Goal: Transaction & Acquisition: Purchase product/service

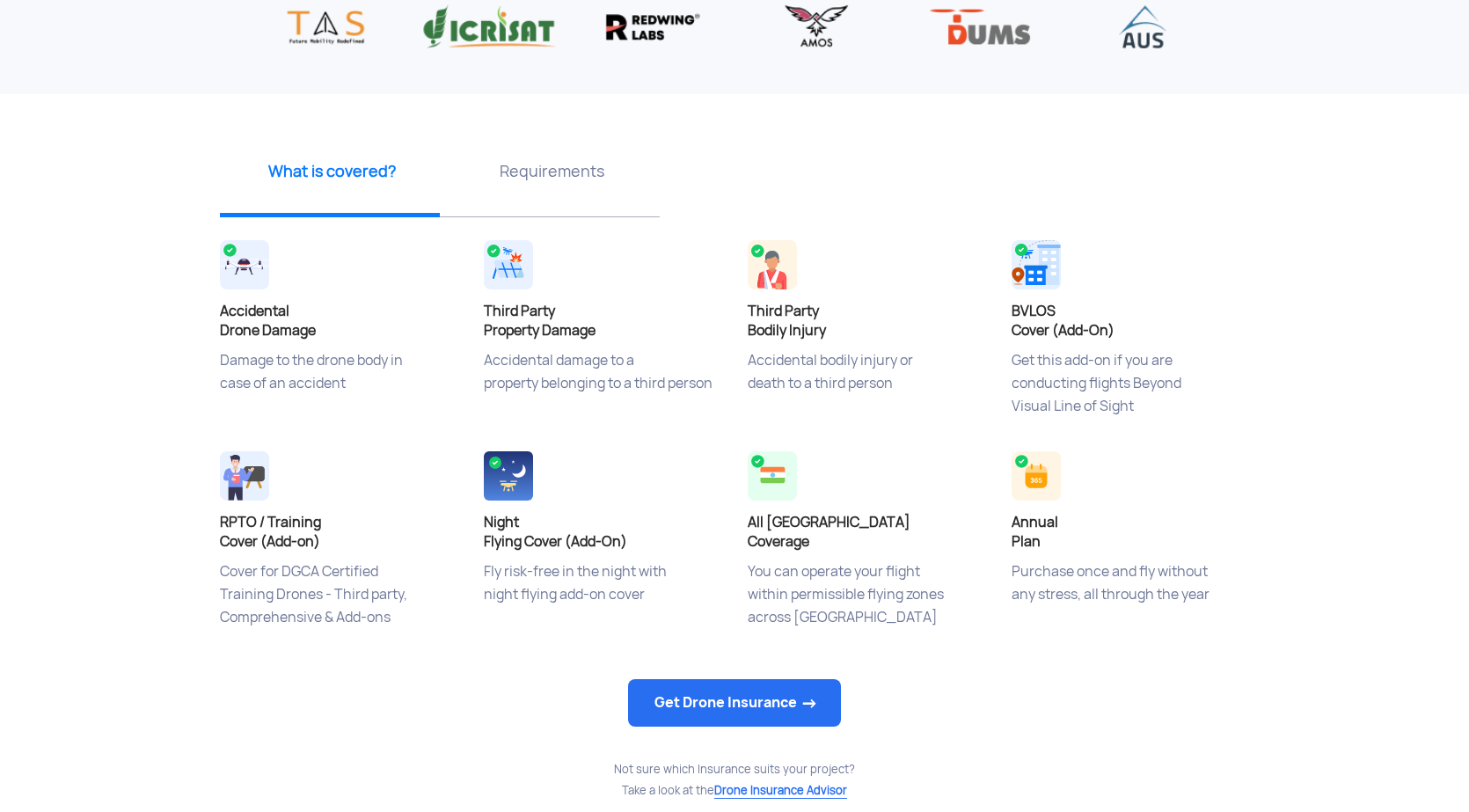
scroll to position [528, 0]
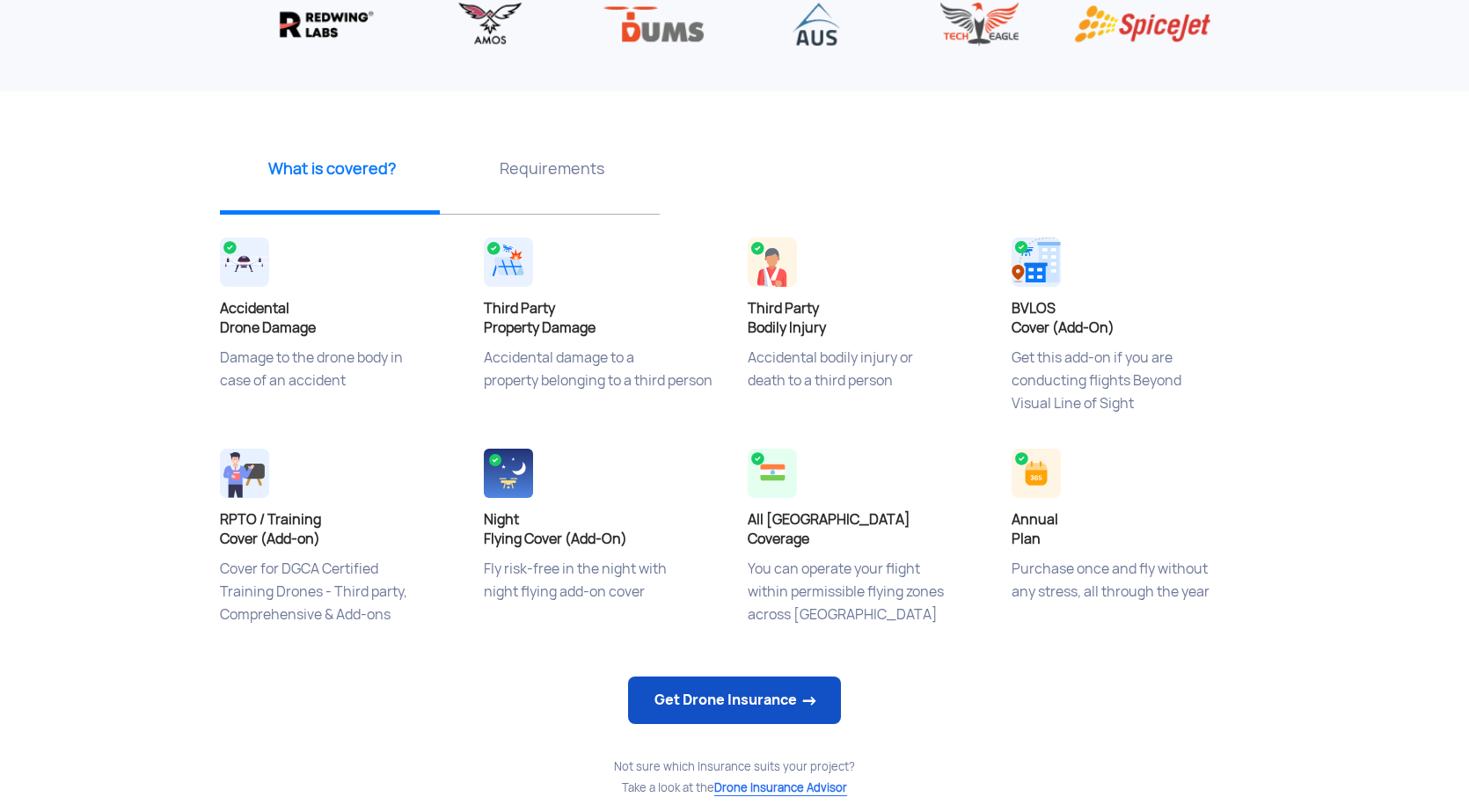
click at [768, 691] on link "Get Drone Insurance" at bounding box center [734, 700] width 213 height 47
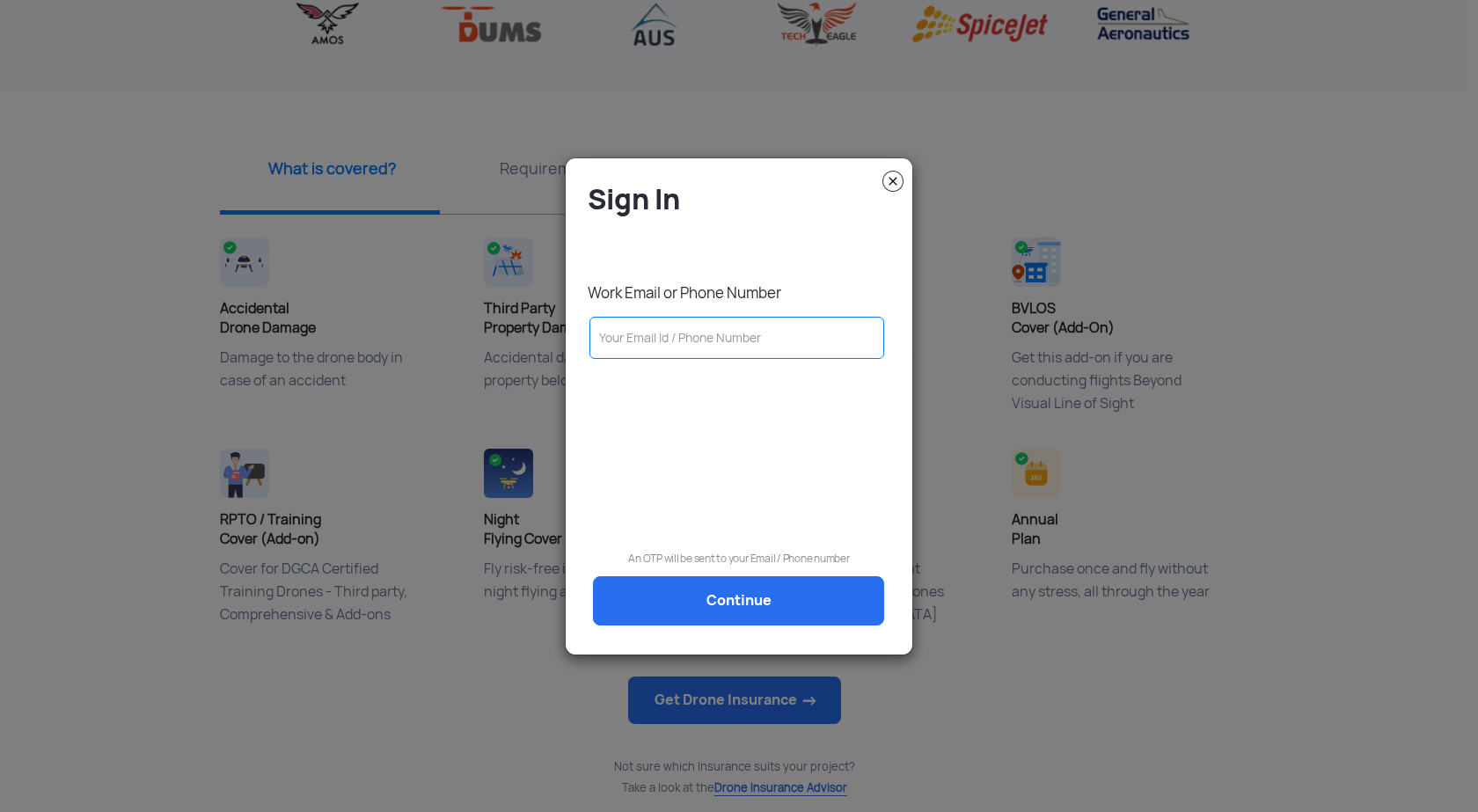
click at [894, 184] on img at bounding box center [893, 181] width 22 height 22
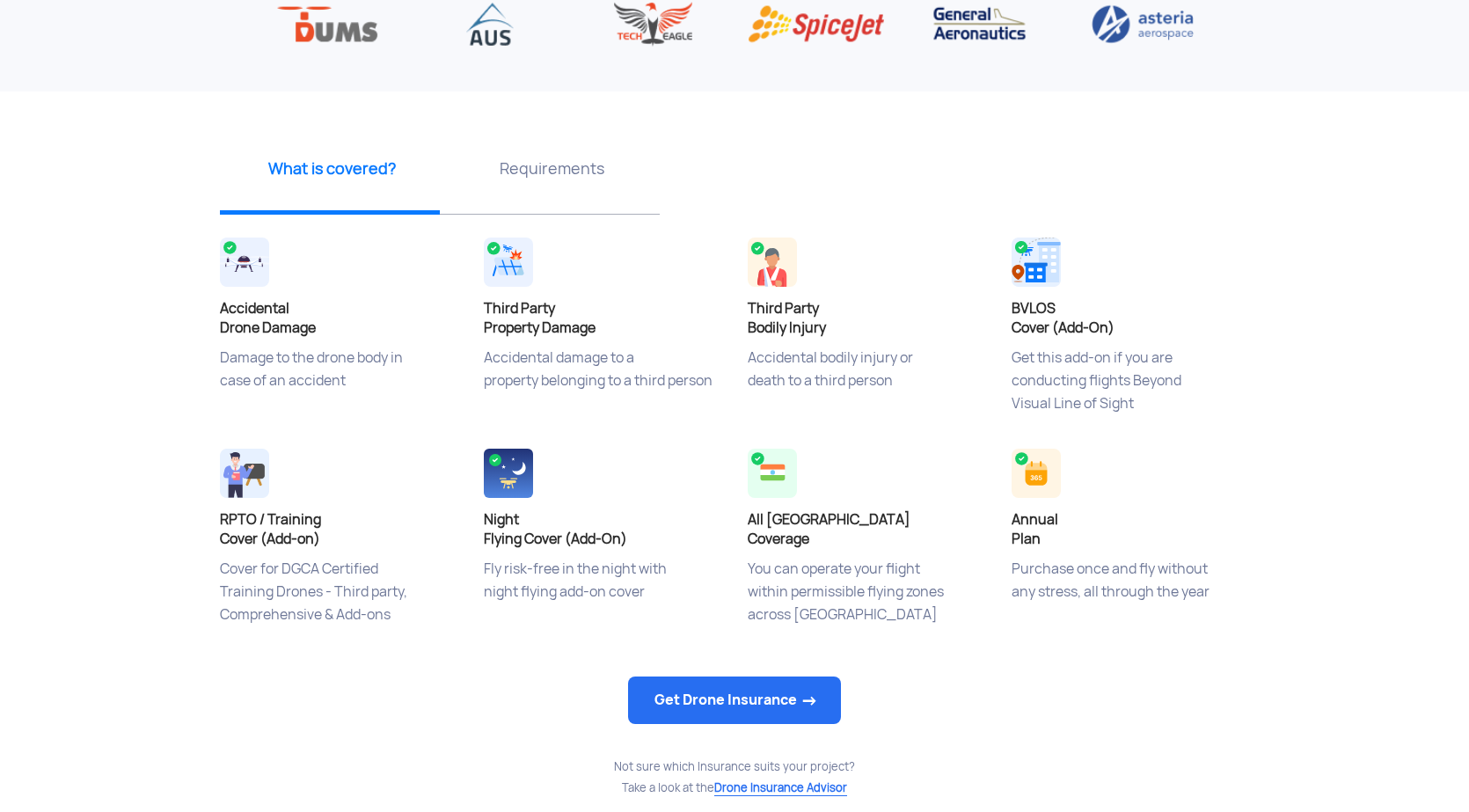
click at [251, 340] on div "Accidental Drone Damage Damage to the drone body in case of an accident" at bounding box center [338, 337] width 264 height 211
click at [278, 313] on h4 "Accidental Drone Damage" at bounding box center [338, 318] width 237 height 38
drag, startPoint x: 493, startPoint y: 314, endPoint x: 543, endPoint y: 342, distance: 57.3
click at [543, 342] on div "Third Party Property Damage Accidental damage to a property belonging to a thir…" at bounding box center [602, 337] width 264 height 211
click at [584, 366] on p "Accidental damage to a property belonging to a third person" at bounding box center [602, 390] width 237 height 88
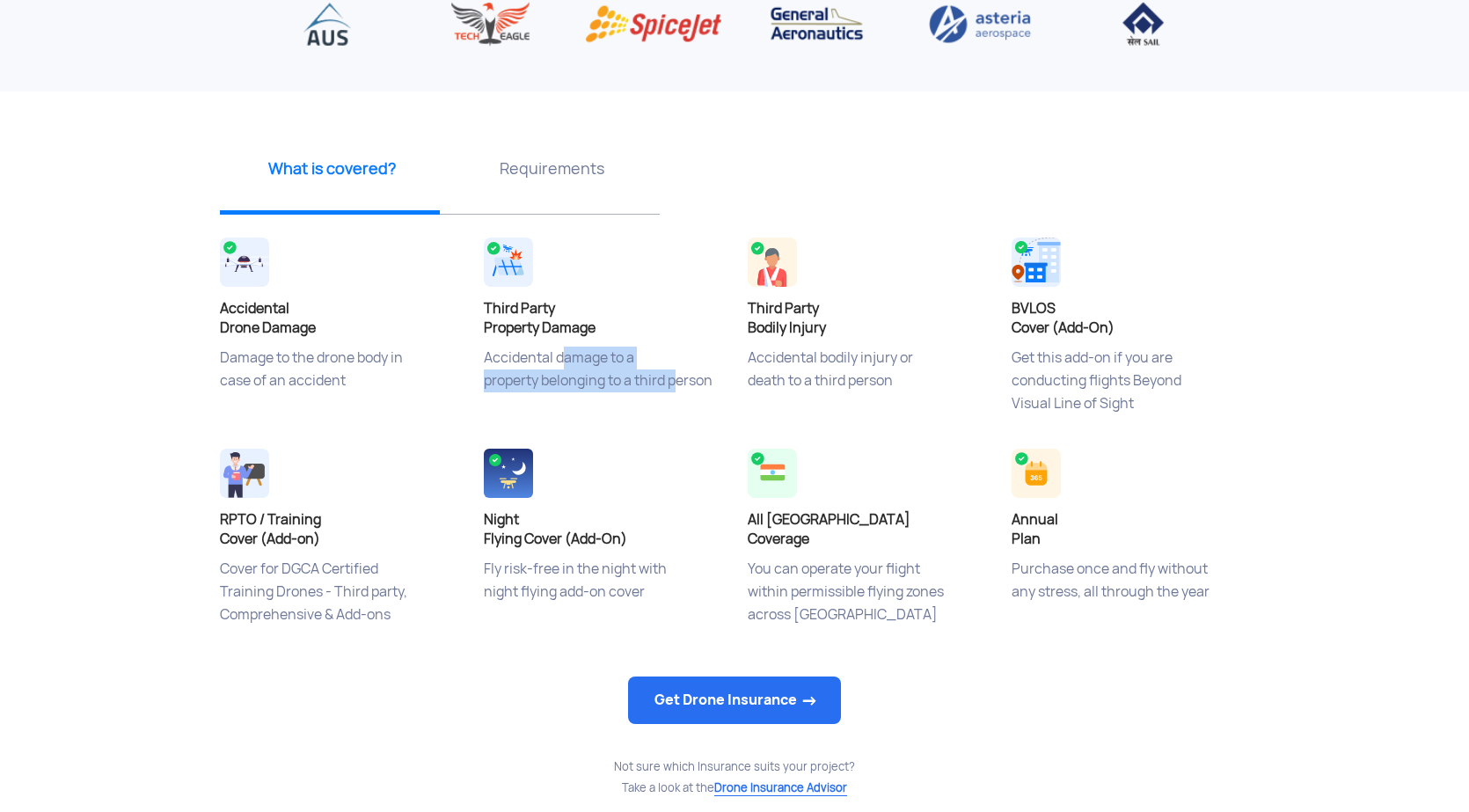
drag, startPoint x: 559, startPoint y: 353, endPoint x: 691, endPoint y: 380, distance: 134.7
click at [683, 380] on p "Accidental damage to a property belonging to a third person" at bounding box center [602, 390] width 237 height 88
click at [732, 380] on div "Third Party Property Damage Accidental damage to a property belonging to a thir…" at bounding box center [602, 337] width 264 height 211
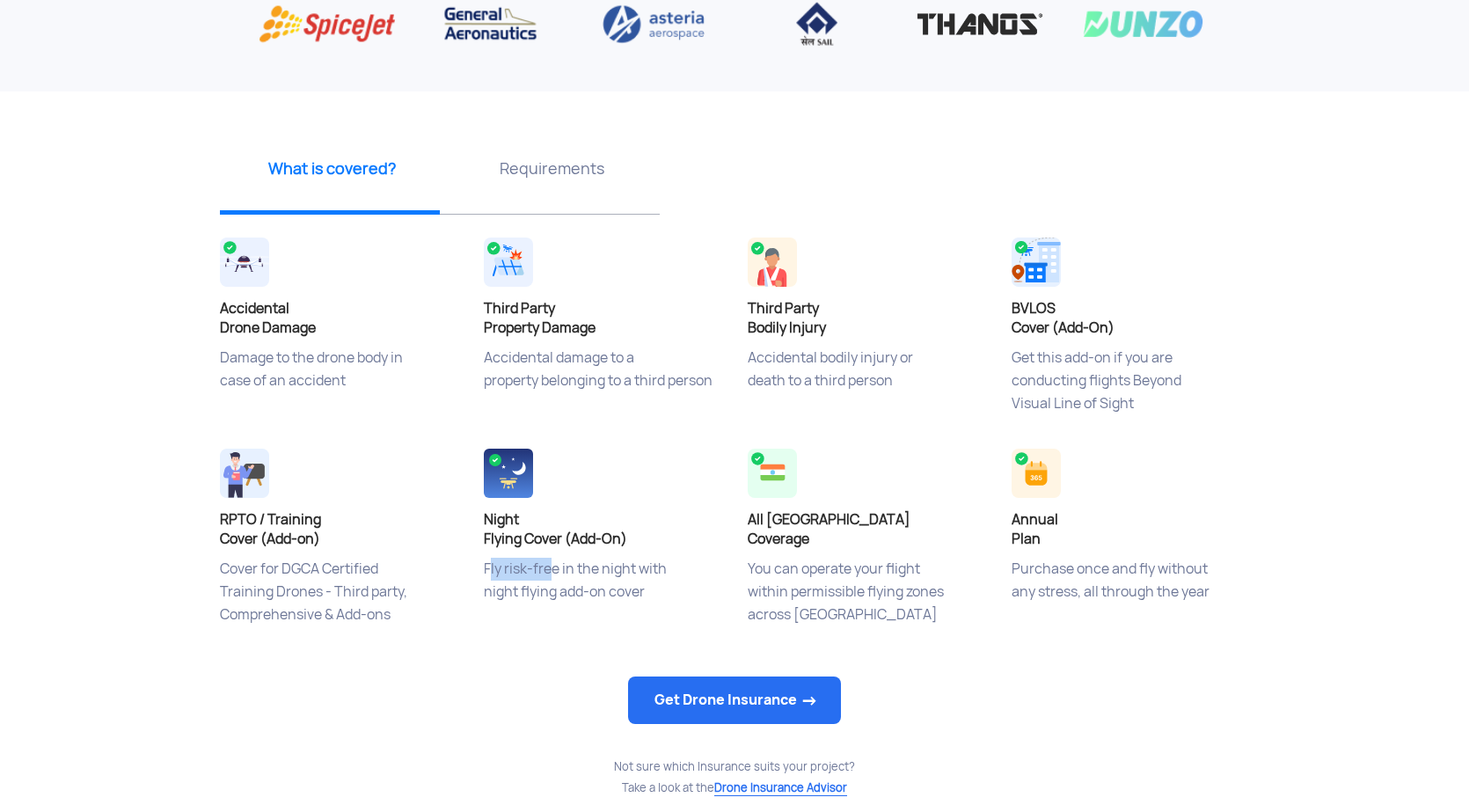
drag, startPoint x: 483, startPoint y: 567, endPoint x: 541, endPoint y: 563, distance: 58.1
click at [541, 563] on p "Fly risk-free in the night with night flying add-on cover" at bounding box center [602, 602] width 237 height 88
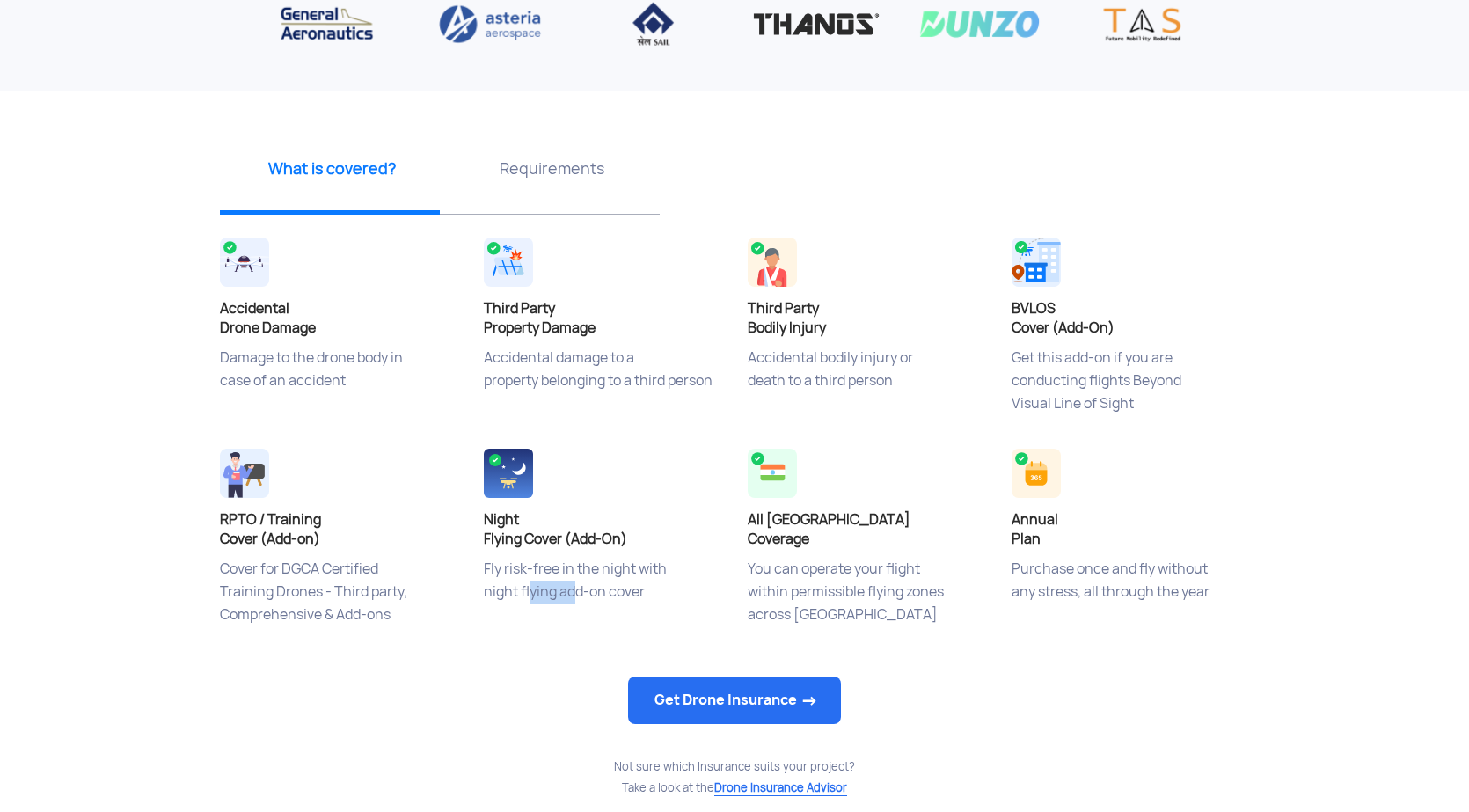
drag, startPoint x: 527, startPoint y: 594, endPoint x: 577, endPoint y: 590, distance: 50.2
click at [573, 590] on p "Fly risk-free in the night with night flying add-on cover" at bounding box center [602, 602] width 237 height 88
click at [602, 590] on p "Fly risk-free in the night with night flying add-on cover" at bounding box center [602, 602] width 237 height 88
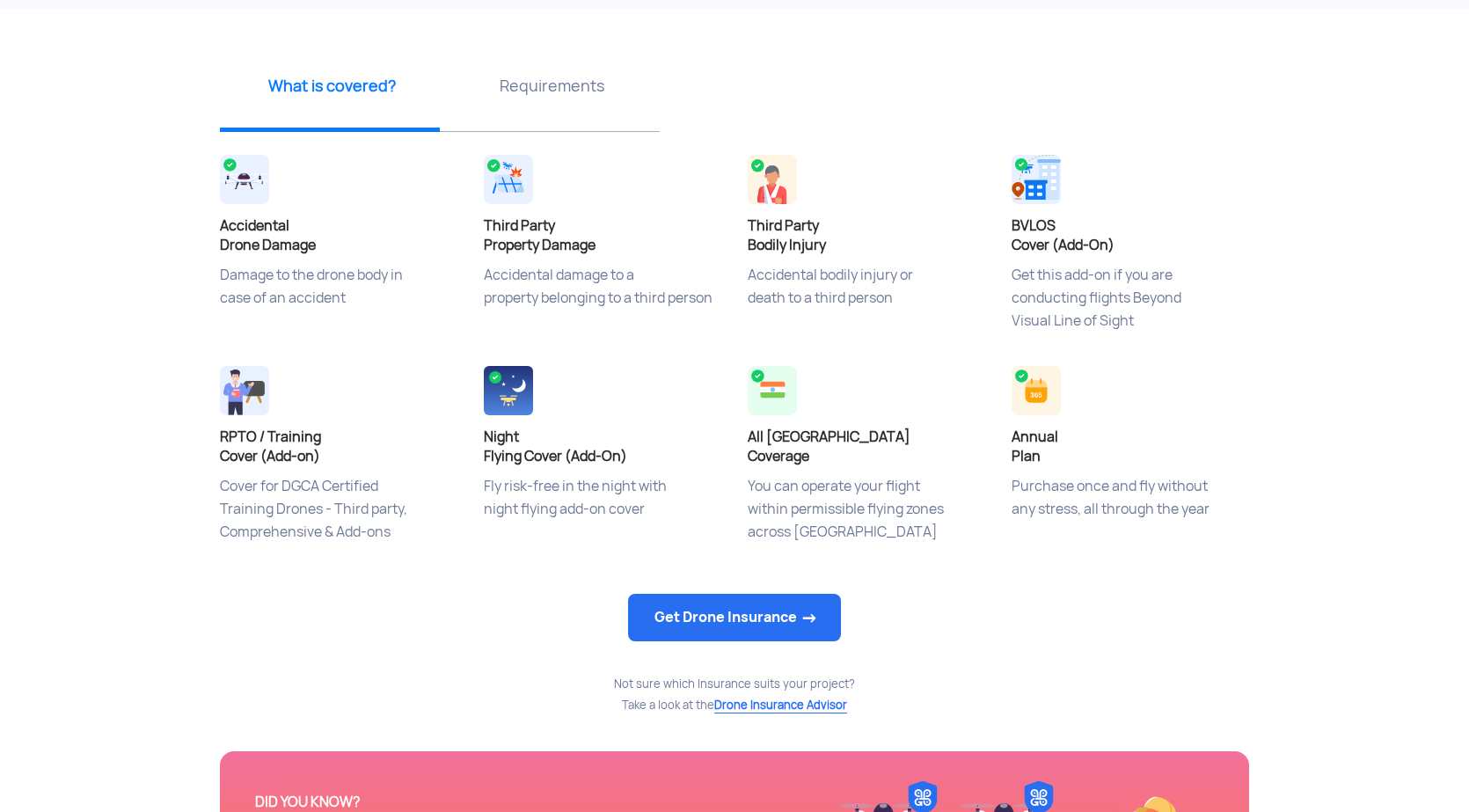
scroll to position [791, 0]
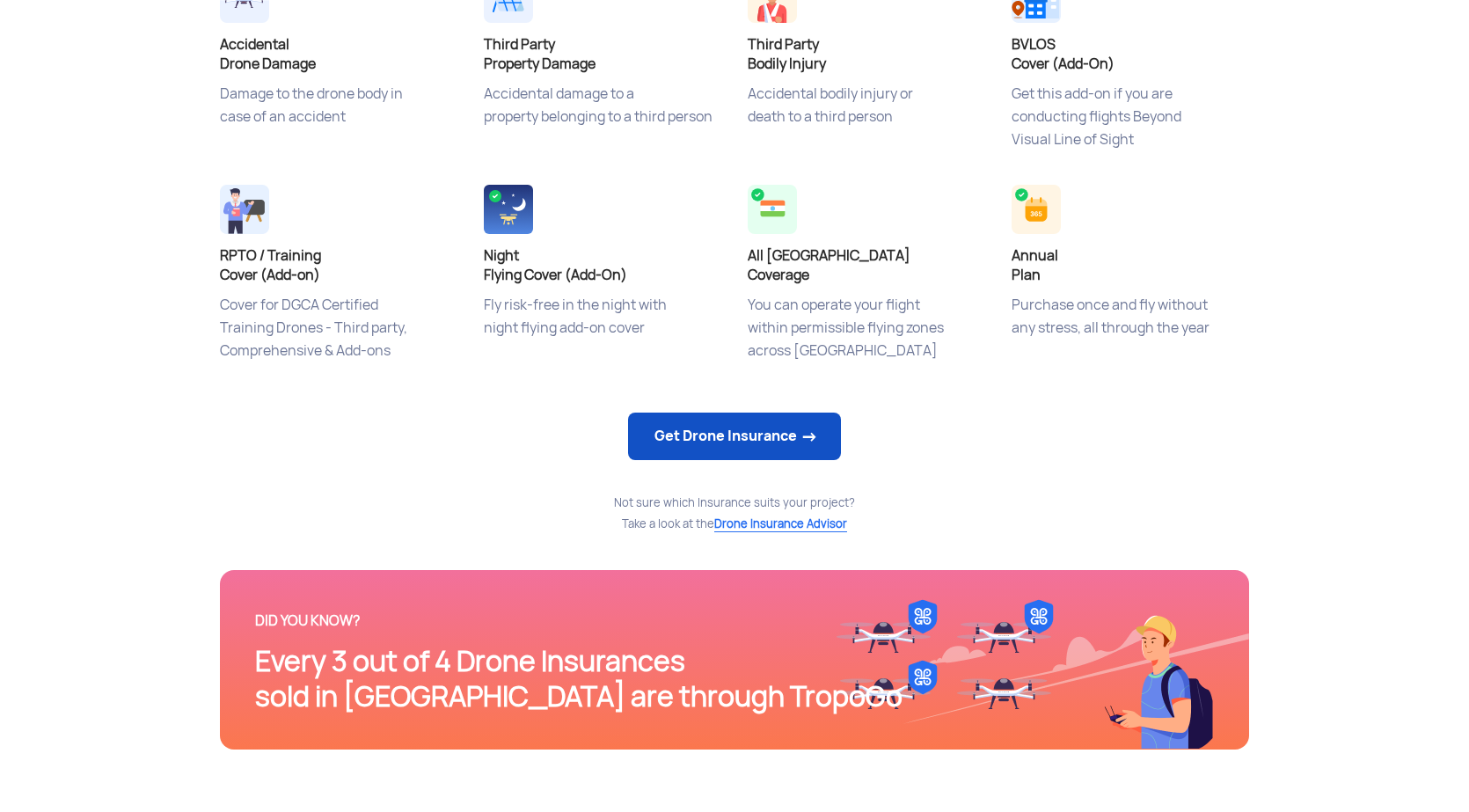
click at [710, 439] on link "Get Drone Insurance" at bounding box center [734, 436] width 213 height 47
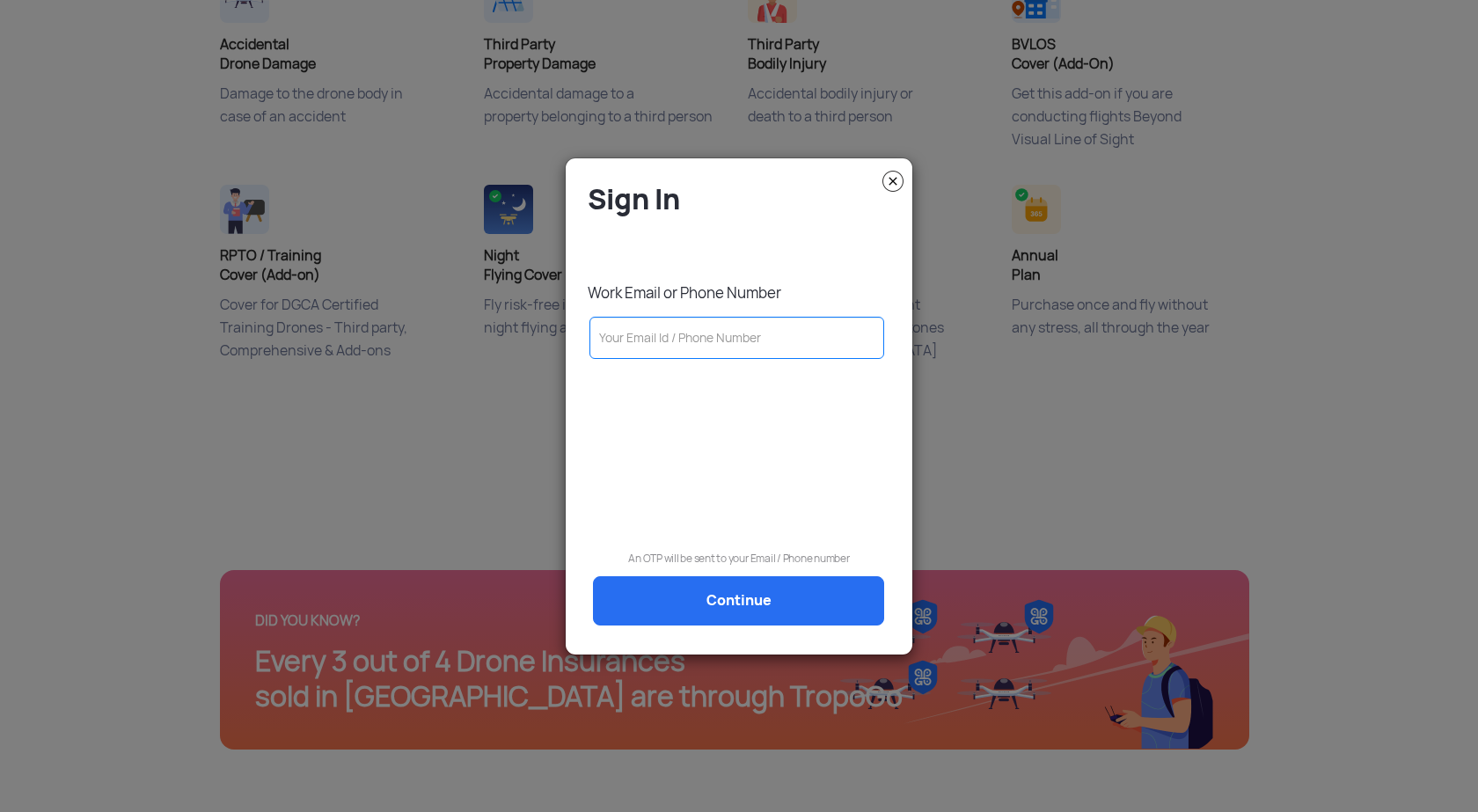
click at [889, 181] on img at bounding box center [893, 181] width 22 height 22
